Goal: Task Accomplishment & Management: Manage account settings

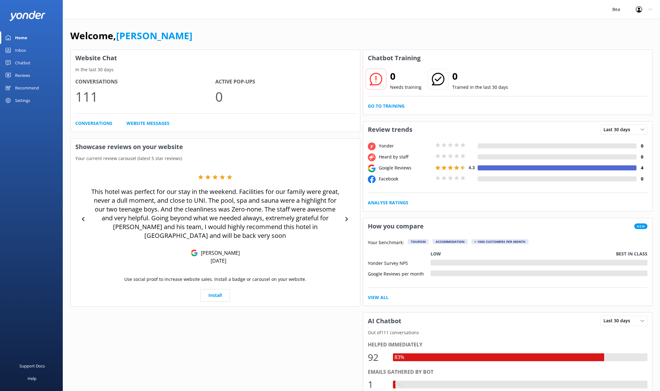
click at [21, 99] on div "Settings" at bounding box center [22, 100] width 15 height 13
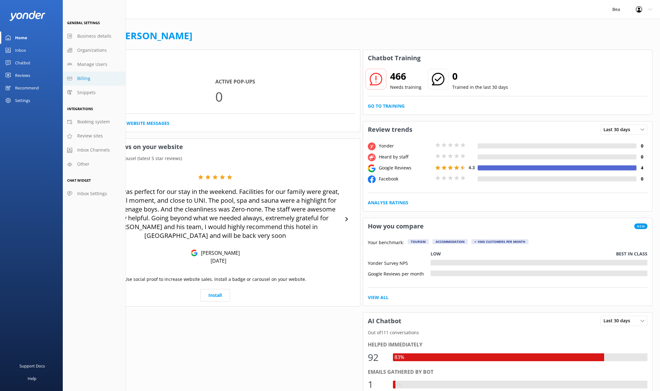
click at [81, 80] on span "Billing" at bounding box center [83, 78] width 13 height 7
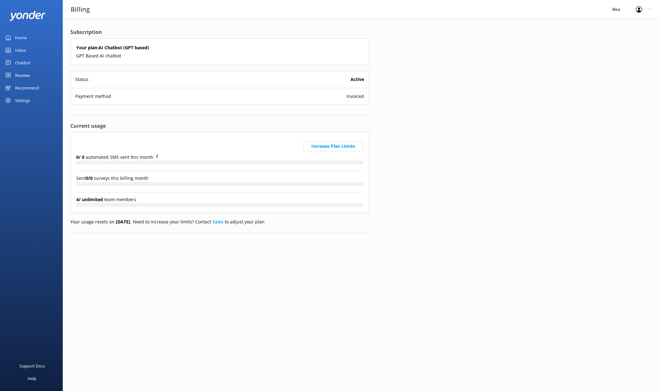
click at [23, 100] on div "Settings" at bounding box center [22, 100] width 15 height 13
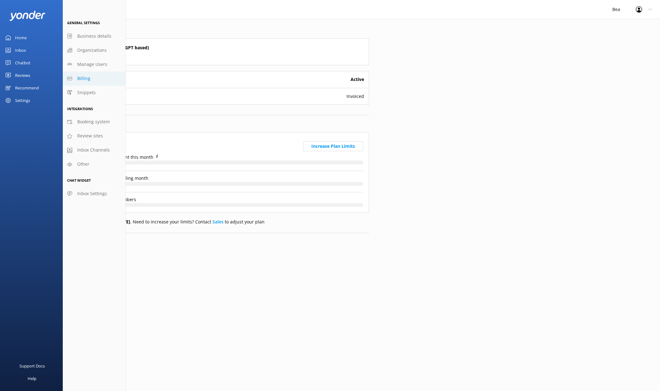
click at [91, 78] on link "Billing" at bounding box center [94, 79] width 63 height 14
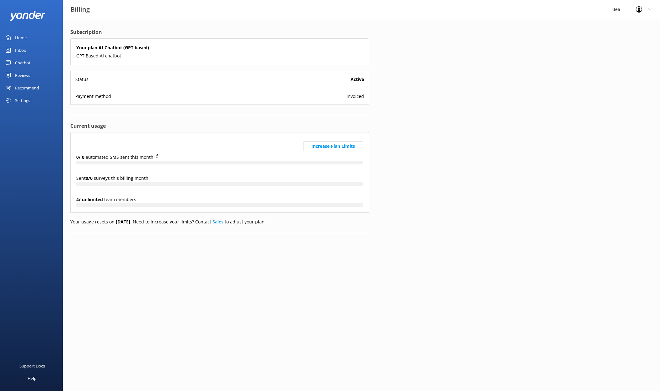
click at [639, 8] on use at bounding box center [639, 9] width 6 height 6
click at [26, 101] on div "Settings" at bounding box center [22, 100] width 15 height 13
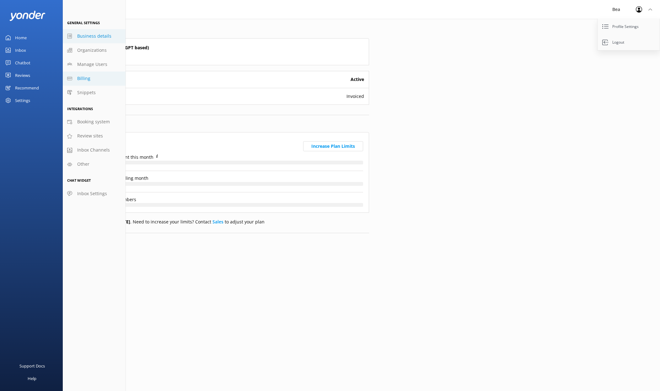
click at [78, 40] on link "Business details" at bounding box center [94, 36] width 63 height 14
select select "Pacific/[GEOGRAPHIC_DATA]"
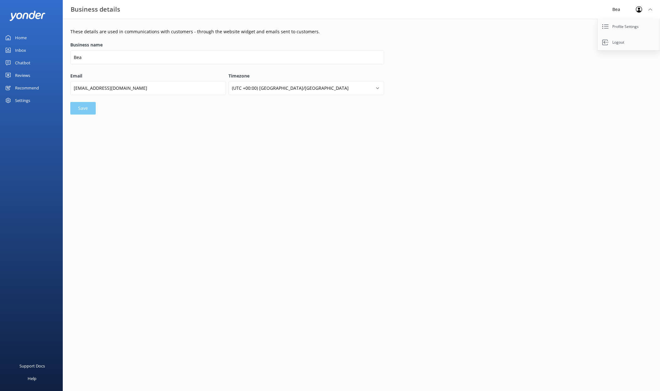
click at [22, 98] on div "Settings" at bounding box center [22, 100] width 15 height 13
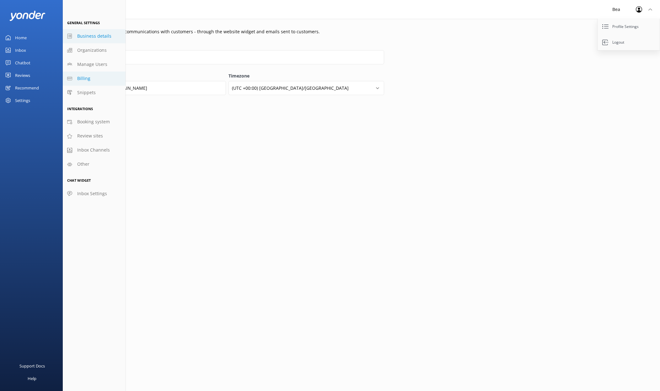
click at [86, 80] on span "Billing" at bounding box center [83, 78] width 13 height 7
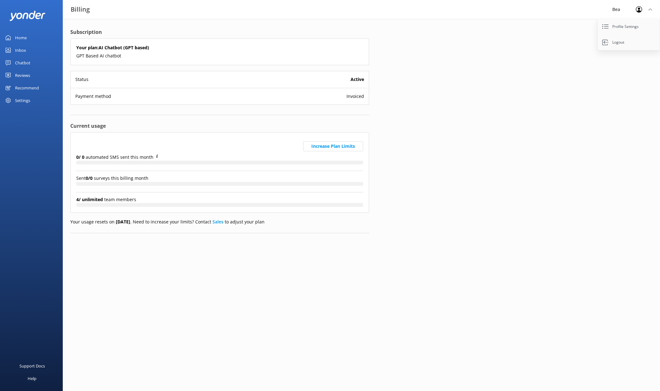
click at [346, 94] on div "Payment method Invoiced" at bounding box center [220, 96] width 298 height 17
click at [479, 98] on div "Subscription Your plan: AI Chatbot (GPT based) GPT Based AI chatbot Status Acti…" at bounding box center [361, 136] width 597 height 234
click at [343, 92] on div "Payment method Invoiced" at bounding box center [220, 96] width 298 height 17
click at [105, 46] on h5 "Your plan: AI Chatbot (GPT based)" at bounding box center [219, 47] width 287 height 7
drag, startPoint x: 414, startPoint y: 155, endPoint x: 377, endPoint y: 165, distance: 39.0
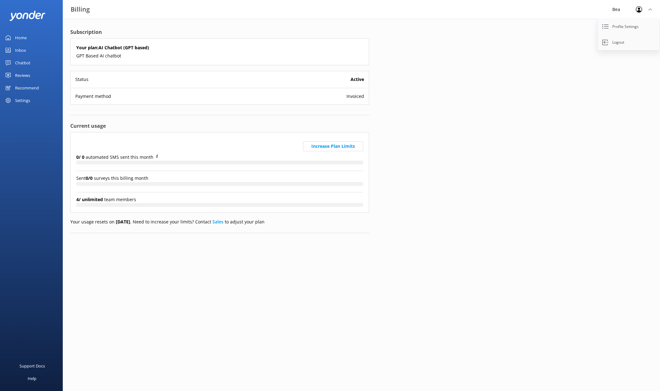
click at [414, 155] on div "Subscription Your plan: AI Chatbot (GPT based) GPT Based AI chatbot Status Acti…" at bounding box center [361, 136] width 597 height 234
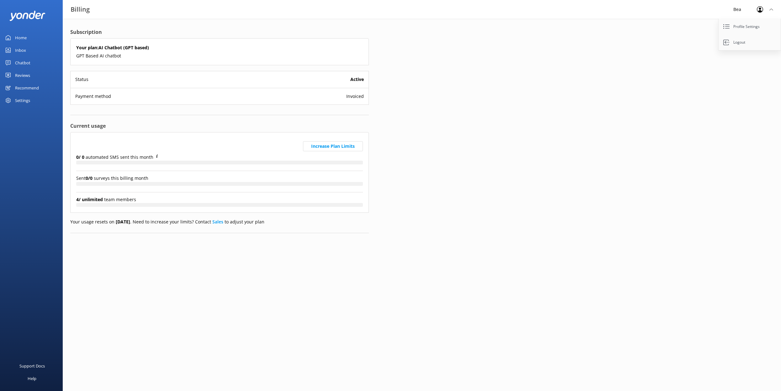
drag, startPoint x: 415, startPoint y: 71, endPoint x: 327, endPoint y: 132, distance: 107.6
click at [415, 71] on div "Subscription Your plan: AI Chatbot (GPT based) GPT Based AI chatbot Status Acti…" at bounding box center [422, 136] width 719 height 234
click at [660, 11] on div "Bea" at bounding box center [738, 9] width 24 height 19
click at [25, 38] on div "Home" at bounding box center [21, 37] width 12 height 13
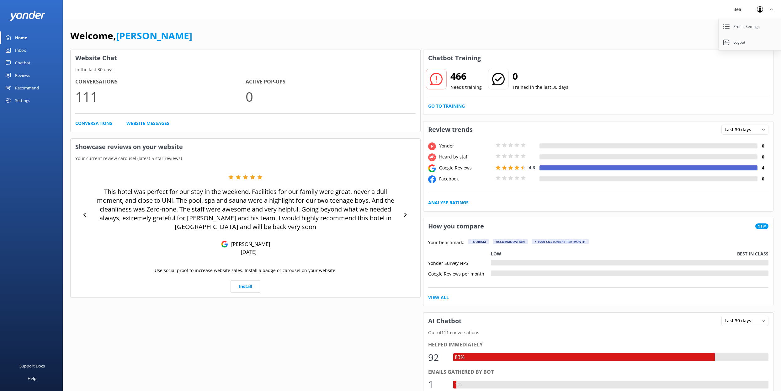
click at [25, 100] on div "Settings" at bounding box center [22, 100] width 15 height 13
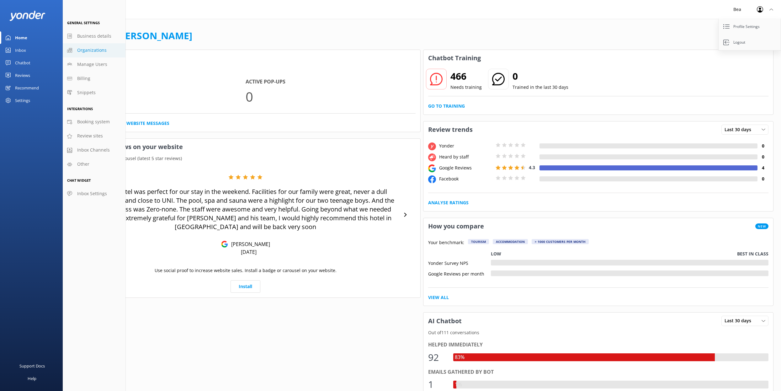
click at [94, 50] on span "Organizations" at bounding box center [91, 50] width 29 height 7
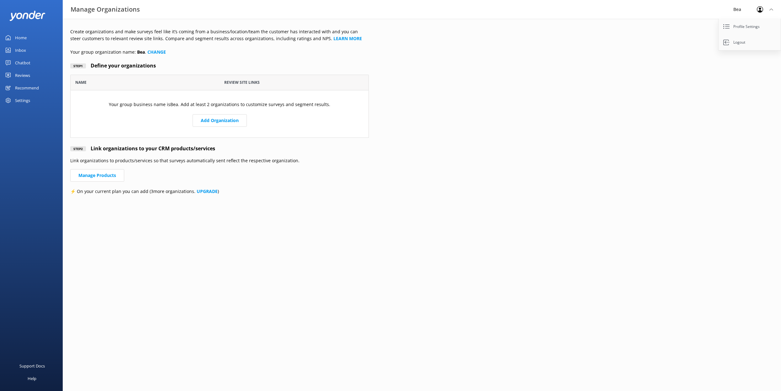
scroll to position [63, 299]
click at [21, 99] on div "Settings" at bounding box center [22, 100] width 15 height 13
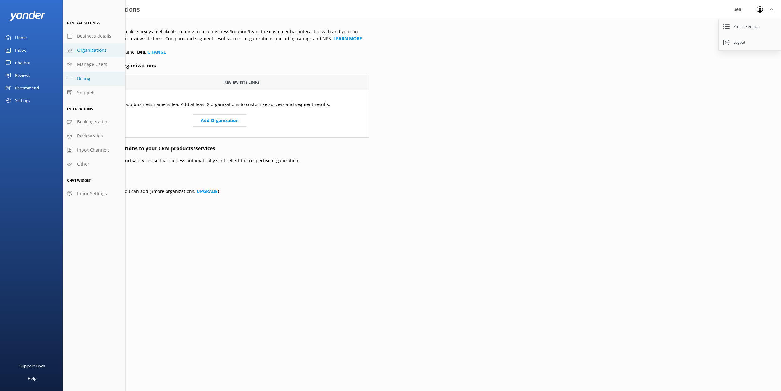
click at [82, 75] on span "Billing" at bounding box center [83, 78] width 13 height 7
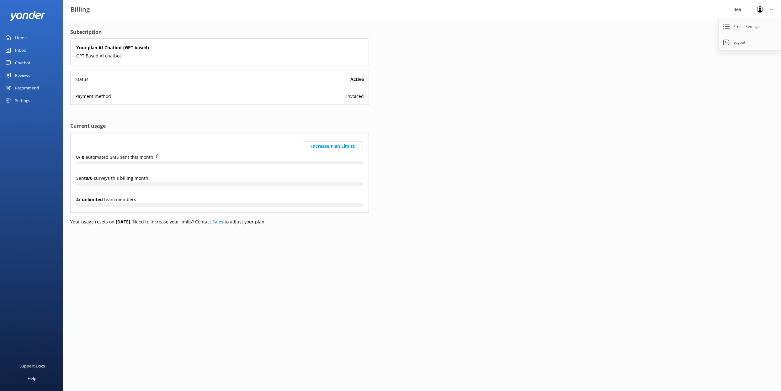
drag, startPoint x: 344, startPoint y: 97, endPoint x: 339, endPoint y: 112, distance: 16.3
click at [344, 97] on div "Payment method Invoiced" at bounding box center [220, 96] width 298 height 17
click at [296, 252] on html "Billing Bea Profile Settings Logout Home Inbox Chatbot Content Products Chat Lo…" at bounding box center [390, 195] width 781 height 391
drag, startPoint x: 764, startPoint y: 9, endPoint x: 752, endPoint y: 19, distance: 15.6
click at [660, 9] on div at bounding box center [762, 9] width 10 height 6
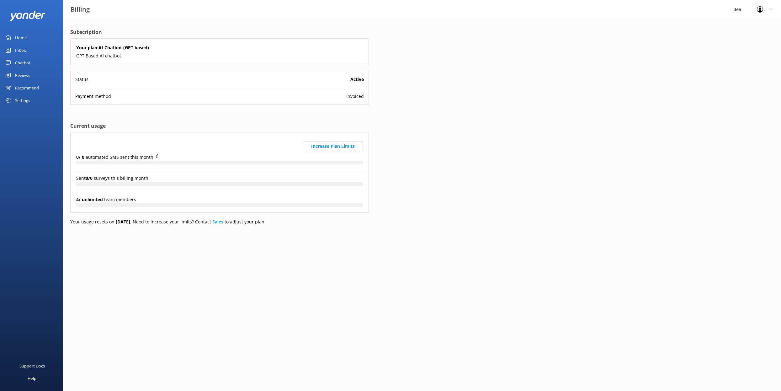
drag, startPoint x: 761, startPoint y: 7, endPoint x: 752, endPoint y: 25, distance: 19.9
click at [660, 7] on icon at bounding box center [760, 9] width 6 height 6
click at [660, 30] on link "Profile Settings" at bounding box center [750, 27] width 63 height 16
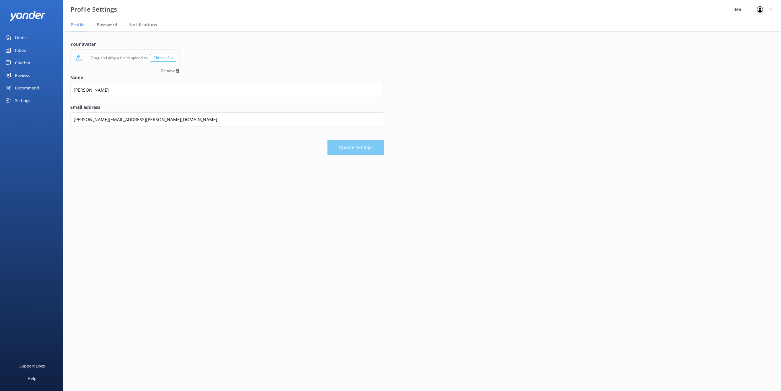
click at [18, 99] on div "Settings" at bounding box center [22, 100] width 15 height 13
drag, startPoint x: 35, startPoint y: 301, endPoint x: 25, endPoint y: 347, distance: 47.8
click at [35, 301] on div "Support Docs Help" at bounding box center [31, 292] width 63 height 195
click at [32, 381] on div "Help" at bounding box center [32, 378] width 9 height 13
